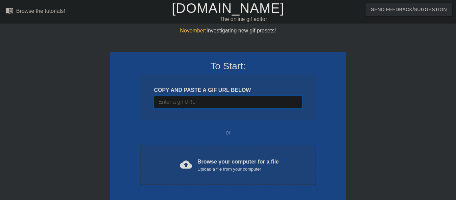
click at [221, 104] on input "Username" at bounding box center [228, 102] width 148 height 13
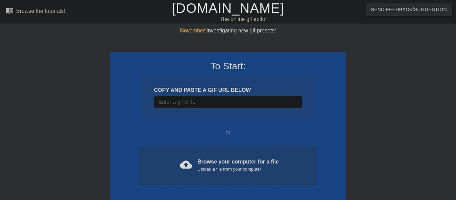
click at [193, 151] on div "cloud_upload Browse your computer for a file Upload a file from your computer C…" at bounding box center [228, 166] width 175 height 40
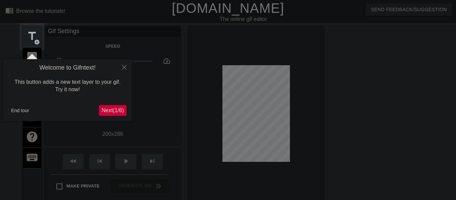
scroll to position [17, 0]
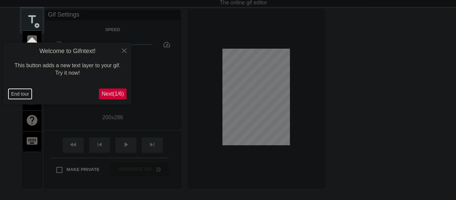
click at [18, 93] on button "End tour" at bounding box center [19, 94] width 23 height 10
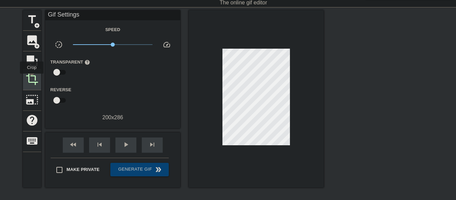
click at [32, 78] on span "crop" at bounding box center [32, 79] width 13 height 13
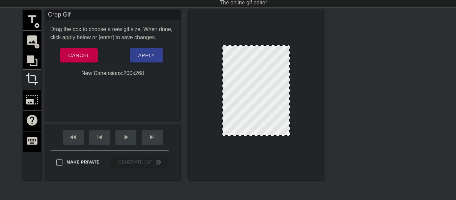
drag, startPoint x: 273, startPoint y: 141, endPoint x: 273, endPoint y: 135, distance: 6.1
click at [147, 57] on span "Apply" at bounding box center [146, 55] width 17 height 9
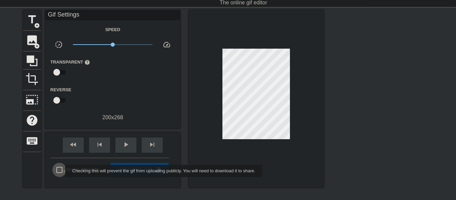
click at [61, 171] on input "Make Private" at bounding box center [59, 170] width 14 height 14
checkbox input "true"
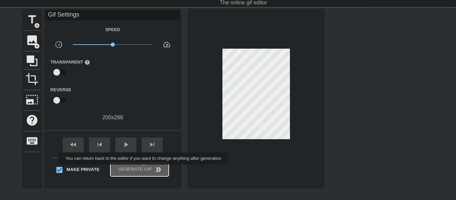
click at [144, 169] on span "Generate Gif double_arrow" at bounding box center [139, 170] width 53 height 8
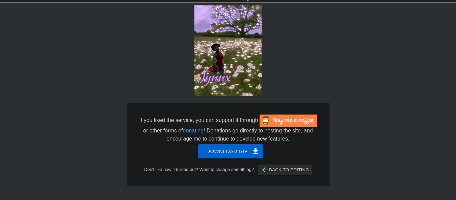
scroll to position [32, 0]
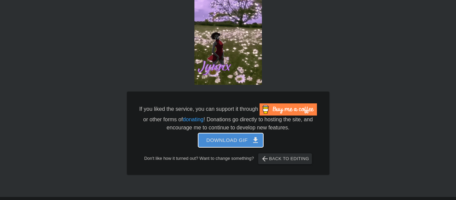
click at [228, 140] on span "Download gif get_app" at bounding box center [230, 140] width 49 height 9
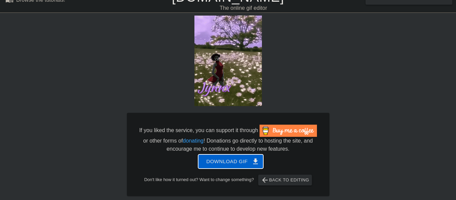
scroll to position [0, 0]
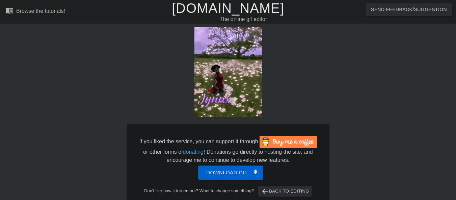
click at [206, 6] on link "[DOMAIN_NAME]" at bounding box center [228, 8] width 113 height 15
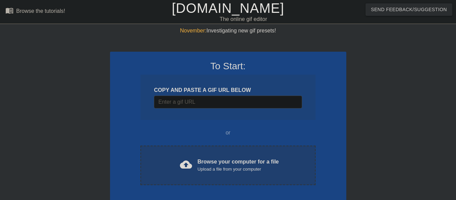
click at [206, 173] on div "cloud_upload Browse your computer for a file Upload a file from your computer" at bounding box center [228, 165] width 147 height 15
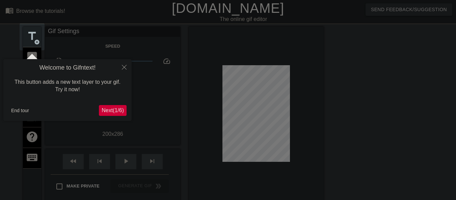
scroll to position [17, 0]
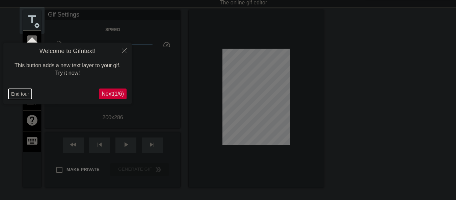
click at [10, 92] on button "End tour" at bounding box center [19, 94] width 23 height 10
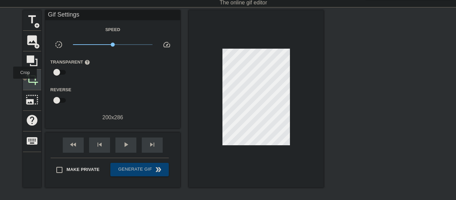
click at [25, 83] on div "crop" at bounding box center [32, 80] width 18 height 21
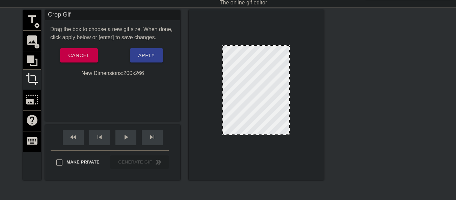
drag, startPoint x: 257, startPoint y: 140, endPoint x: 254, endPoint y: 134, distance: 6.8
click at [58, 164] on input "Make Private" at bounding box center [59, 162] width 14 height 14
checkbox input "true"
click at [142, 57] on span "Apply" at bounding box center [146, 55] width 17 height 9
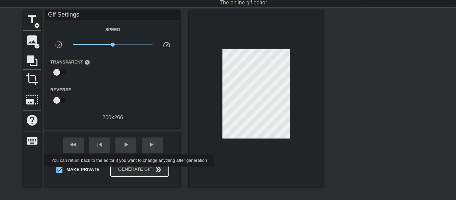
click at [130, 171] on span "Generate Gif double_arrow" at bounding box center [139, 170] width 53 height 8
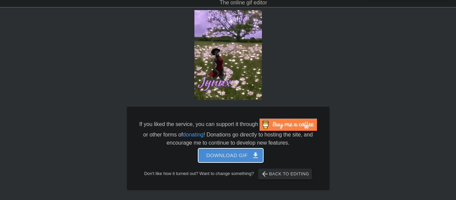
click at [227, 154] on span "Download gif get_app" at bounding box center [230, 155] width 49 height 9
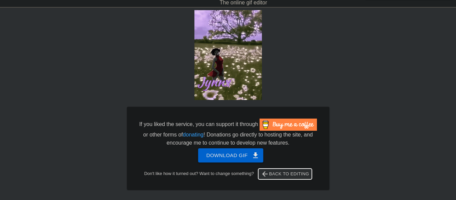
click at [269, 176] on span "arrow_back" at bounding box center [265, 174] width 8 height 8
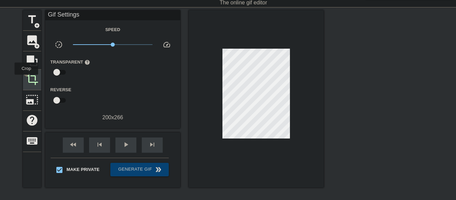
click at [27, 80] on span "crop" at bounding box center [32, 79] width 13 height 13
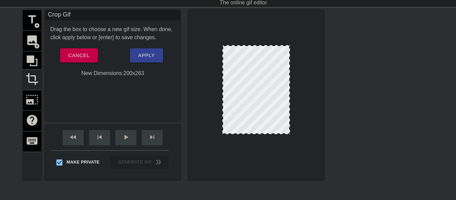
click at [264, 133] on div at bounding box center [256, 133] width 66 height 3
click at [143, 58] on span "Apply" at bounding box center [146, 55] width 17 height 9
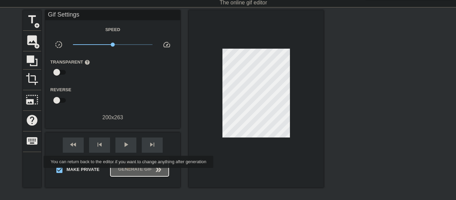
click at [129, 173] on span "Generate Gif double_arrow" at bounding box center [139, 170] width 53 height 8
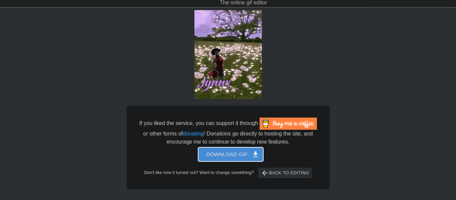
click at [222, 153] on span "Download gif get_app" at bounding box center [230, 154] width 49 height 9
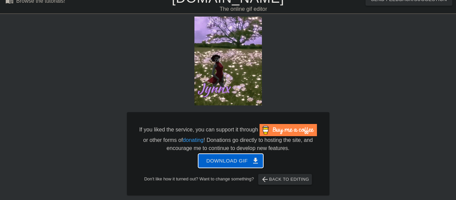
scroll to position [0, 0]
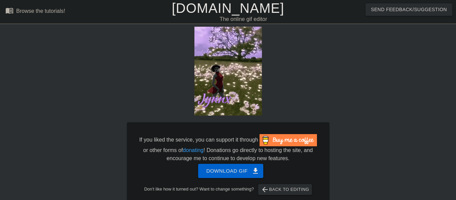
click at [249, 9] on link "[DOMAIN_NAME]" at bounding box center [228, 8] width 113 height 15
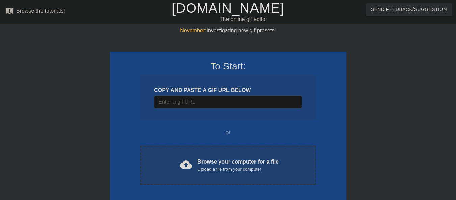
click at [195, 170] on div "cloud_upload Browse your computer for a file Upload a file from your computer" at bounding box center [228, 165] width 147 height 15
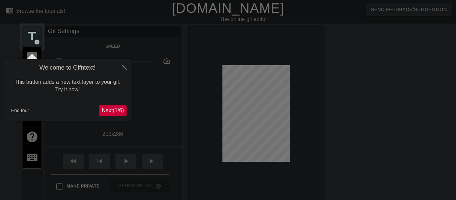
scroll to position [17, 0]
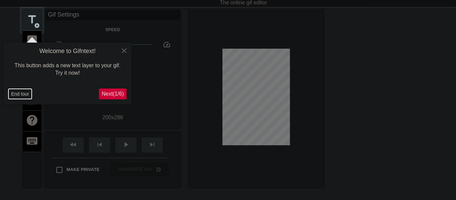
click at [21, 95] on button "End tour" at bounding box center [19, 94] width 23 height 10
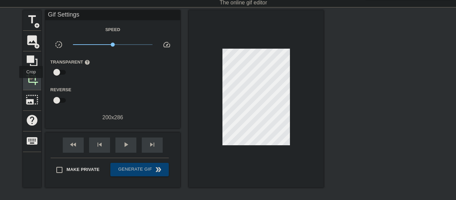
click at [31, 83] on span "crop" at bounding box center [32, 79] width 13 height 13
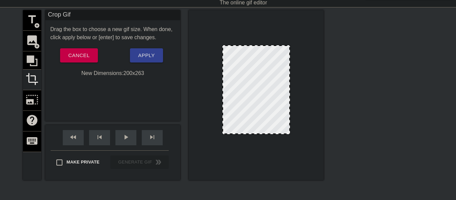
drag, startPoint x: 262, startPoint y: 140, endPoint x: 263, endPoint y: 132, distance: 7.8
click at [58, 162] on input "Make Private" at bounding box center [59, 162] width 14 height 14
checkbox input "true"
click at [260, 134] on div at bounding box center [256, 133] width 66 height 3
click at [150, 56] on span "Apply" at bounding box center [146, 55] width 17 height 9
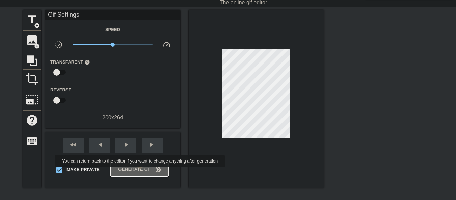
click at [141, 172] on span "Generate Gif double_arrow" at bounding box center [139, 170] width 53 height 8
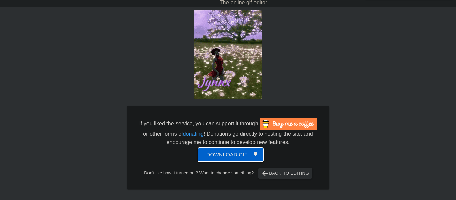
click at [234, 156] on span "Download gif get_app" at bounding box center [230, 154] width 49 height 9
